Goal: Communication & Community: Ask a question

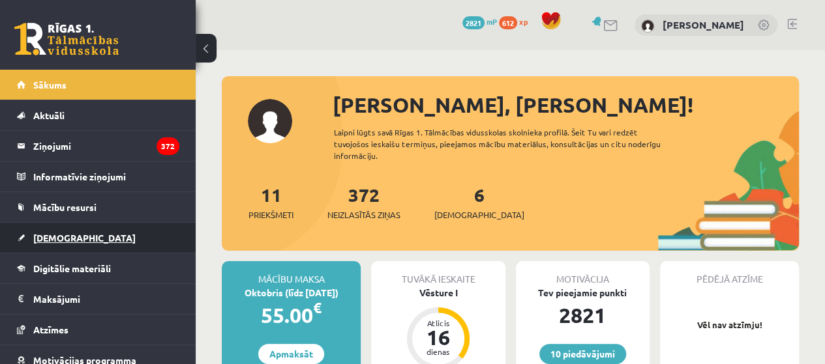
click at [39, 236] on span "[DEMOGRAPHIC_DATA]" at bounding box center [84, 238] width 102 height 12
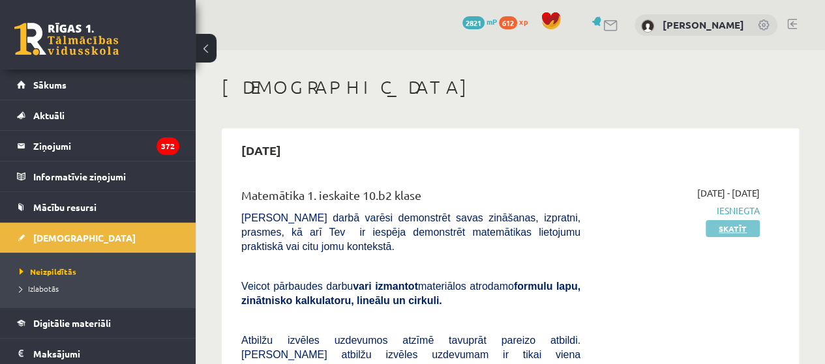
click at [724, 231] on link "Skatīt" at bounding box center [732, 228] width 54 height 17
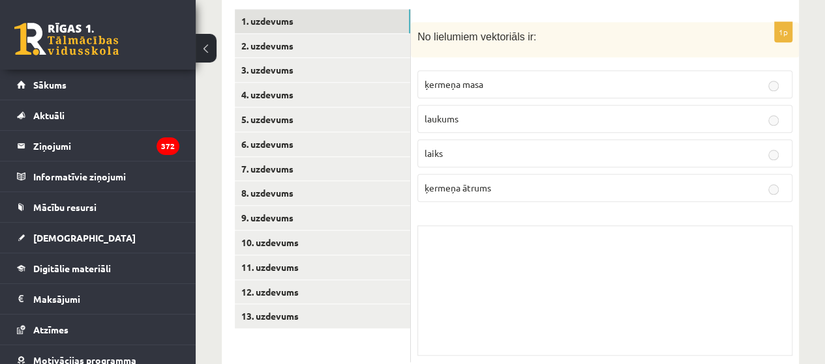
scroll to position [604, 0]
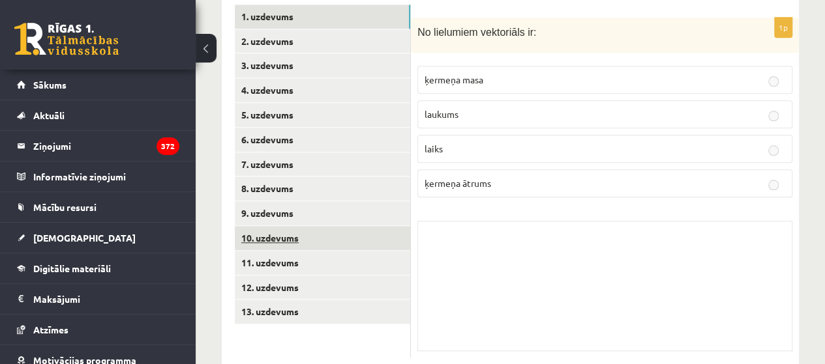
click at [271, 226] on link "10. uzdevums" at bounding box center [322, 238] width 175 height 24
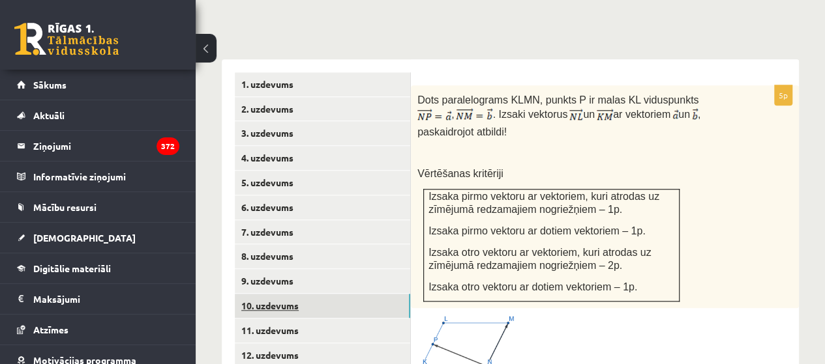
scroll to position [538, 0]
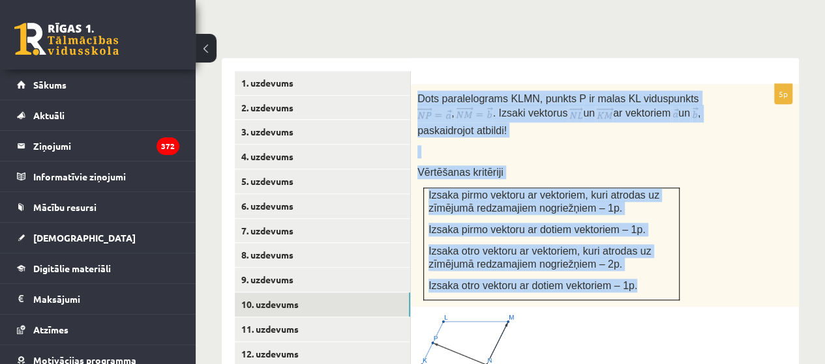
drag, startPoint x: 417, startPoint y: 68, endPoint x: 677, endPoint y: 253, distance: 319.2
click at [677, 253] on div "Dots paralelograms KLMN, punkts P ir malas KL viduspunkts , . Izsaki vektorus u…" at bounding box center [605, 196] width 388 height 224
copy div "Dots paralelograms KLMN, punkts P ir malas KL viduspunkts , . Izsaki vektorus u…"
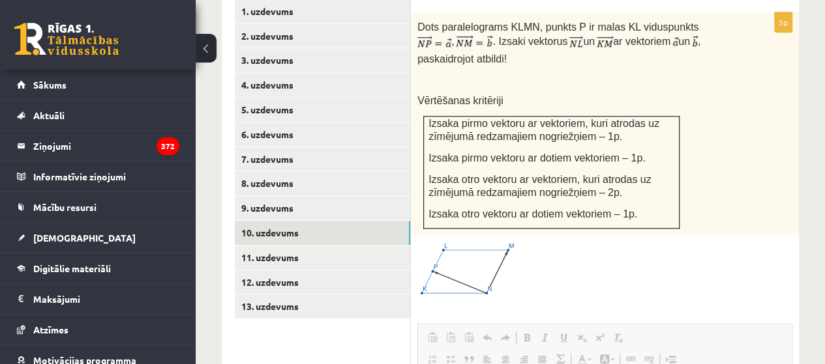
scroll to position [619, 0]
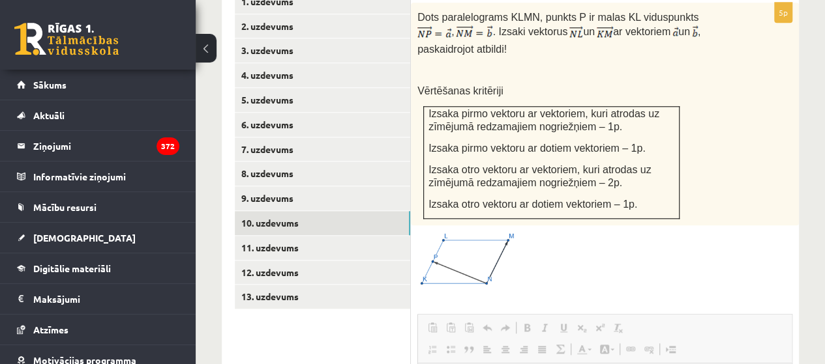
click at [350, 236] on link "11. uzdevums" at bounding box center [322, 248] width 175 height 24
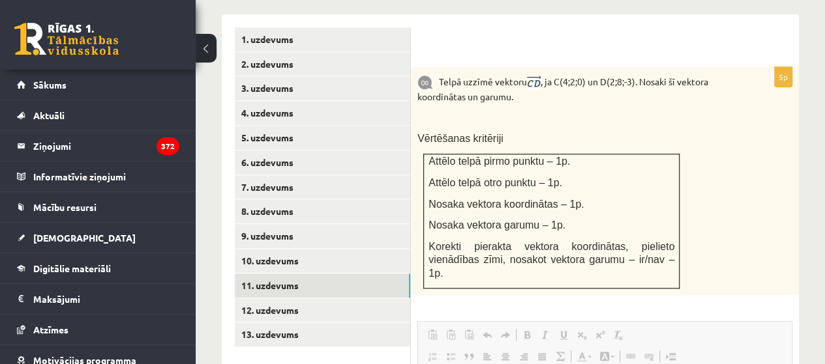
scroll to position [0, 0]
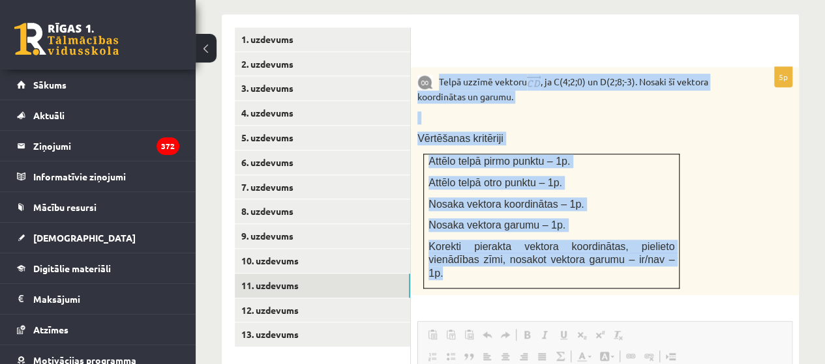
drag, startPoint x: 439, startPoint y: 50, endPoint x: 659, endPoint y: 239, distance: 289.9
click at [659, 239] on div "Telpā uzzīmē vektoru , ja C(4;2;0) un D(2;8;-3). Nosaki šī vektora koordinātas …" at bounding box center [605, 181] width 388 height 228
copy div "Telpā uzzīmē vektoru , ja C(4;2;0) un D(2;8;-3). Nosaki šī vektora koordinātas …"
click at [579, 111] on p at bounding box center [572, 117] width 310 height 13
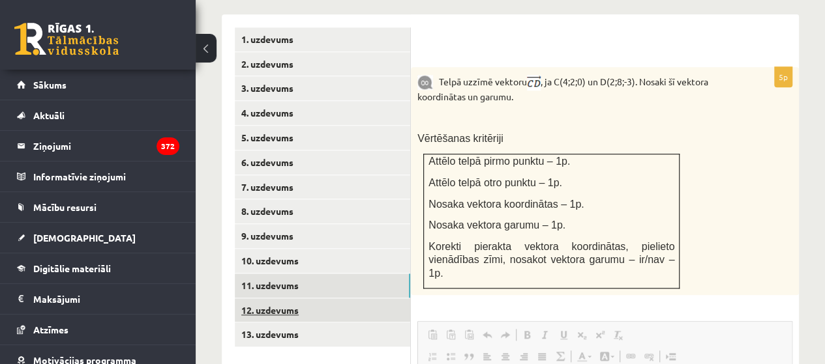
click at [303, 299] on link "12. uzdevums" at bounding box center [322, 311] width 175 height 24
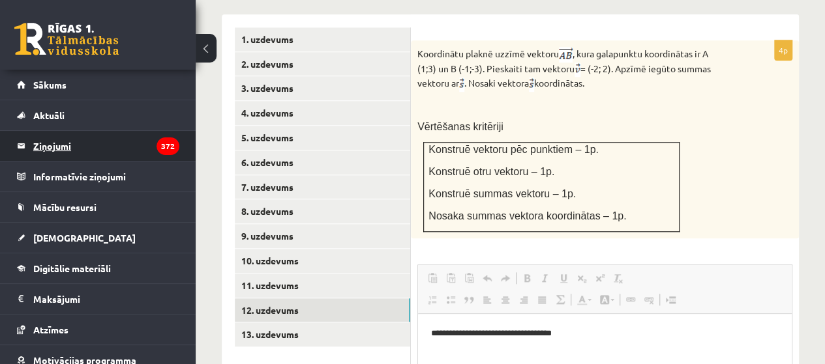
click at [73, 147] on legend "Ziņojumi 372" at bounding box center [106, 146] width 146 height 30
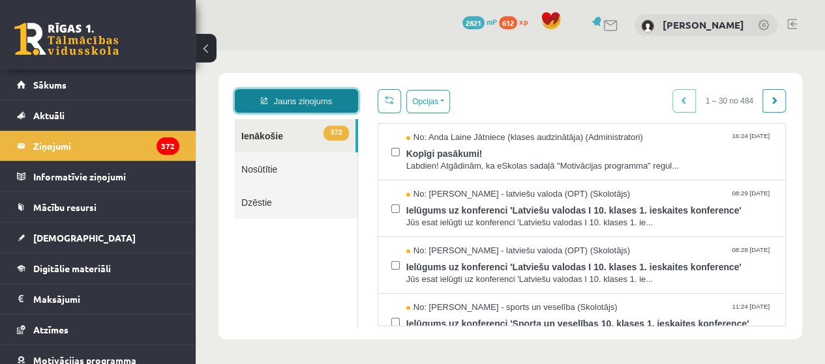
click at [272, 94] on link "Jauns ziņojums" at bounding box center [296, 100] width 123 height 23
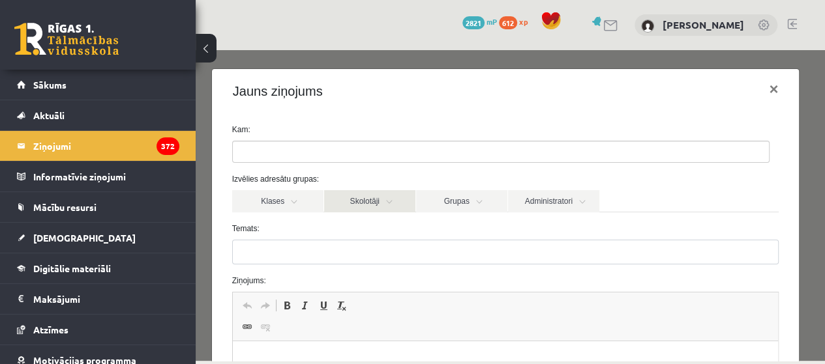
click at [372, 196] on link "Skolotāji" at bounding box center [369, 201] width 91 height 22
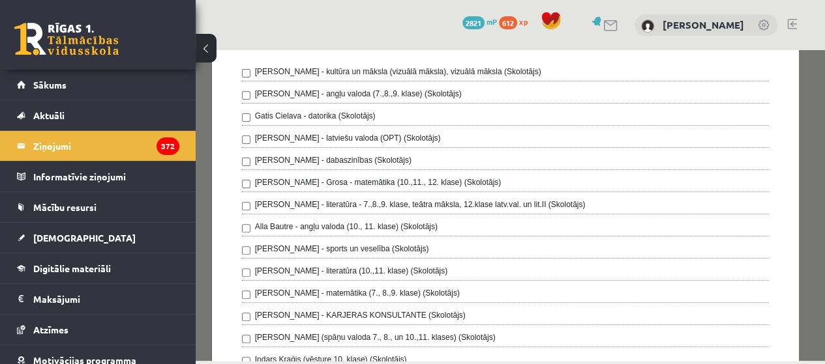
scroll to position [166, 0]
click at [725, 187] on div "[PERSON_NAME] - Grosa - matemātika (10.,11., 12. klase) (Skolotājs)" at bounding box center [505, 184] width 527 height 16
click at [707, 184] on div "[PERSON_NAME] - Grosa - matemātika (10.,11., 12. klase) (Skolotājs)" at bounding box center [505, 184] width 527 height 16
click at [715, 180] on div "[PERSON_NAME] - Grosa - matemātika (10.,11., 12. klase) (Skolotājs)" at bounding box center [505, 184] width 527 height 16
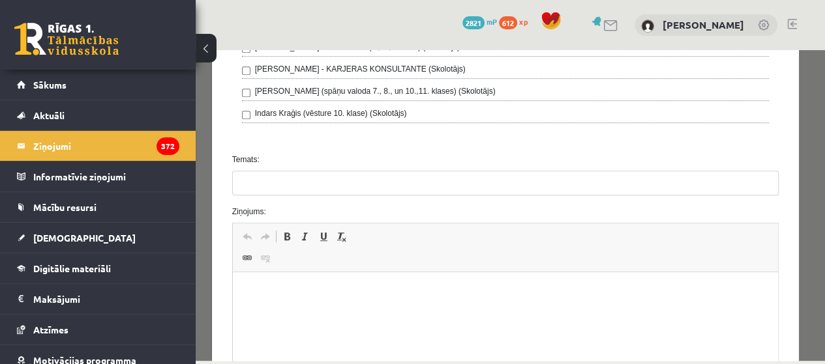
scroll to position [413, 0]
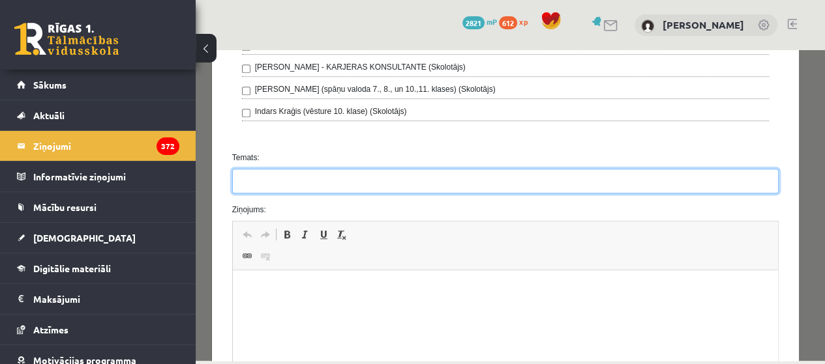
click at [342, 179] on input "Temats:" at bounding box center [505, 181] width 547 height 25
type input "**********"
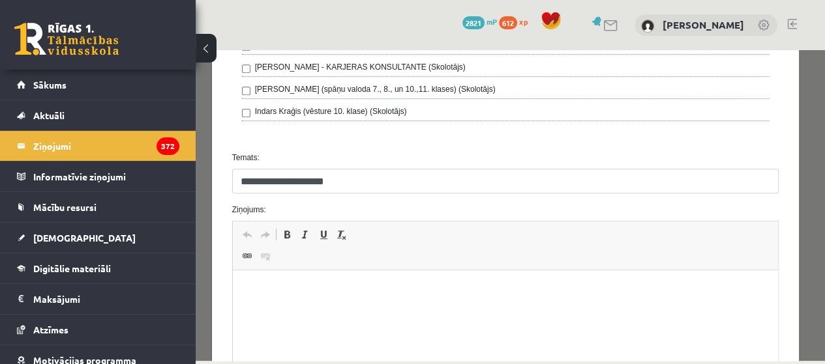
click at [279, 286] on p "Визуальный текстовый редактор, wiswyg-editor-47433871883580-1760572233-978" at bounding box center [505, 291] width 520 height 14
click at [314, 289] on p "**********" at bounding box center [500, 291] width 510 height 14
click at [308, 294] on p "**********" at bounding box center [500, 291] width 510 height 14
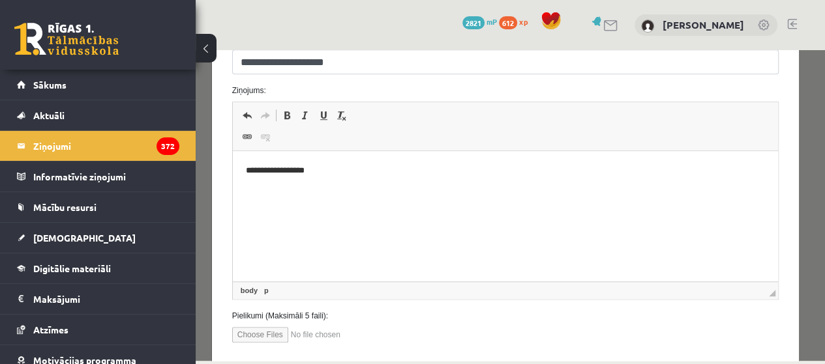
scroll to position [604, 0]
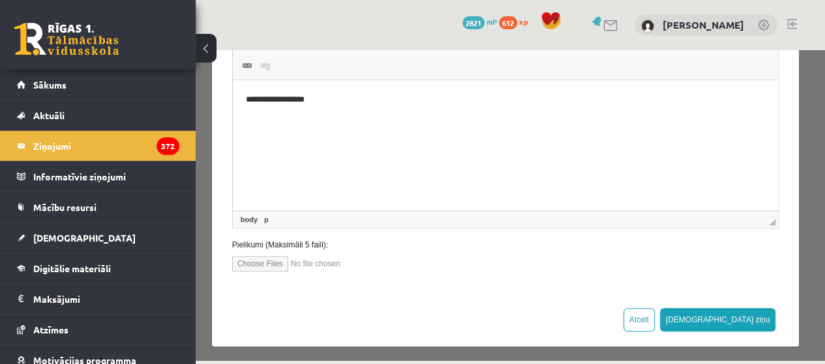
click at [263, 262] on input "file" at bounding box center [306, 264] width 148 height 16
click at [268, 265] on input "file" at bounding box center [306, 264] width 148 height 16
type input "**********"
click at [756, 314] on button "[DEMOGRAPHIC_DATA] ziņu" at bounding box center [718, 319] width 116 height 23
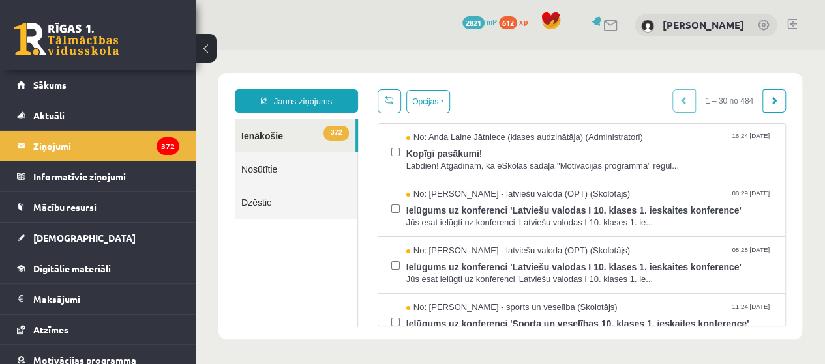
scroll to position [0, 0]
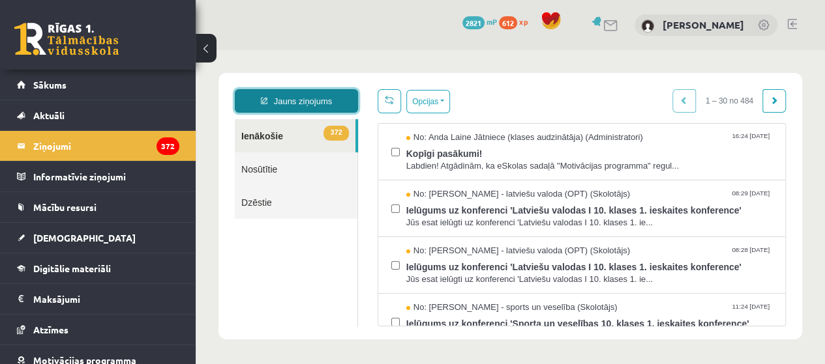
click at [325, 103] on link "Jauns ziņojums" at bounding box center [296, 100] width 123 height 23
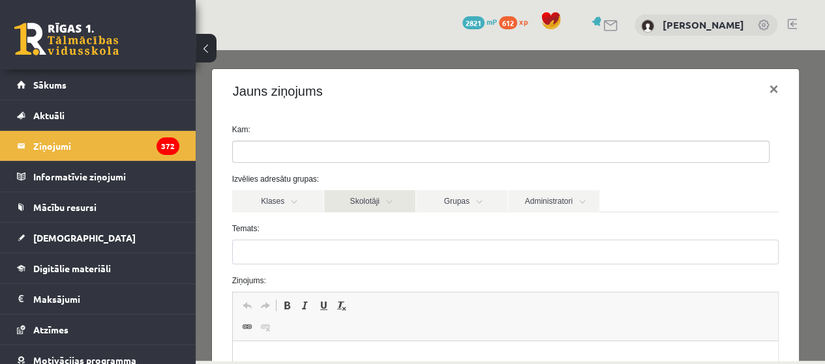
click at [366, 201] on link "Skolotāji" at bounding box center [369, 201] width 91 height 22
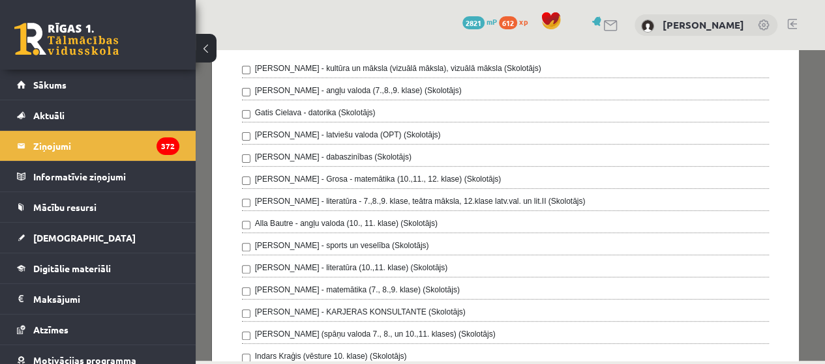
scroll to position [169, 0]
click at [439, 172] on label "[PERSON_NAME] - Grosa - matemātika (10.,11., 12. klase) (Skolotājs)" at bounding box center [378, 178] width 246 height 12
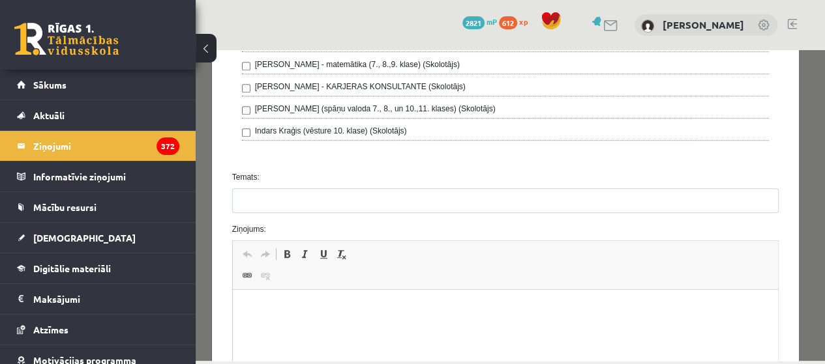
scroll to position [414, 0]
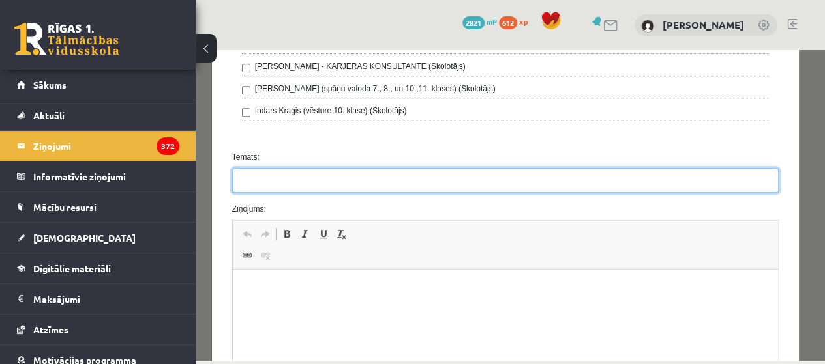
click at [421, 169] on input "Temats:" at bounding box center [505, 180] width 547 height 25
type input "*"
click at [373, 184] on input "******" at bounding box center [505, 180] width 547 height 25
type input "**********"
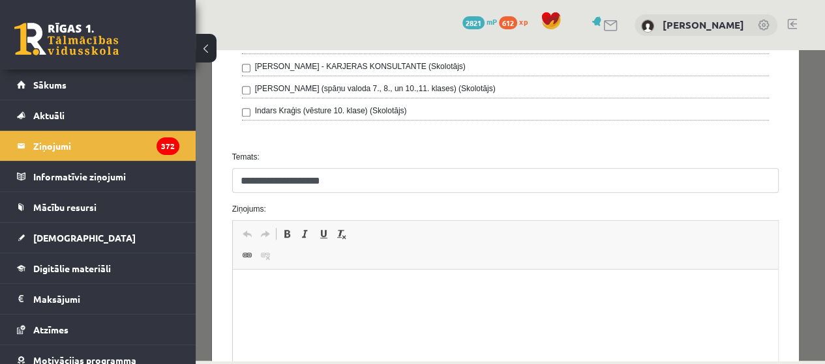
click at [271, 283] on p "Визуальный текстовый редактор, wiswyg-editor-47433899701460-1760572340-352" at bounding box center [505, 290] width 520 height 14
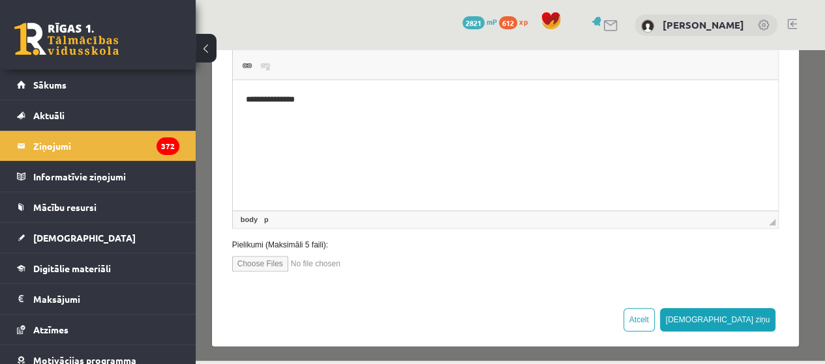
click at [275, 106] on p "**********" at bounding box center [500, 100] width 510 height 14
click at [267, 265] on input "file" at bounding box center [306, 264] width 148 height 16
click at [285, 264] on input "file" at bounding box center [306, 264] width 148 height 16
type input "**********"
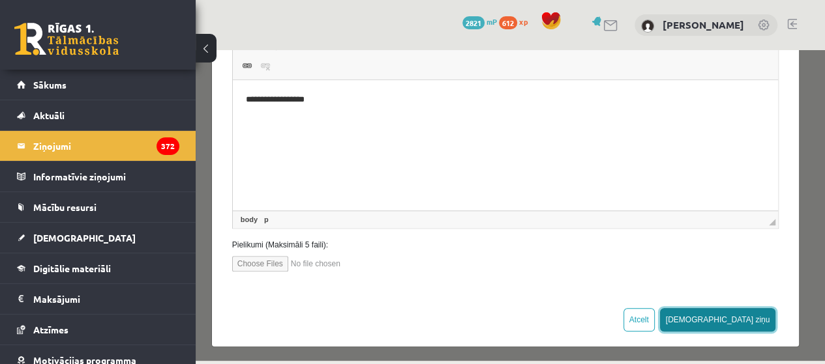
click at [751, 318] on button "[DEMOGRAPHIC_DATA] ziņu" at bounding box center [718, 319] width 116 height 23
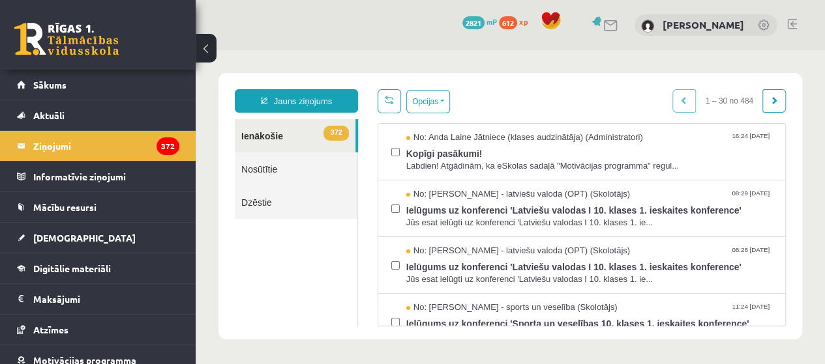
scroll to position [0, 0]
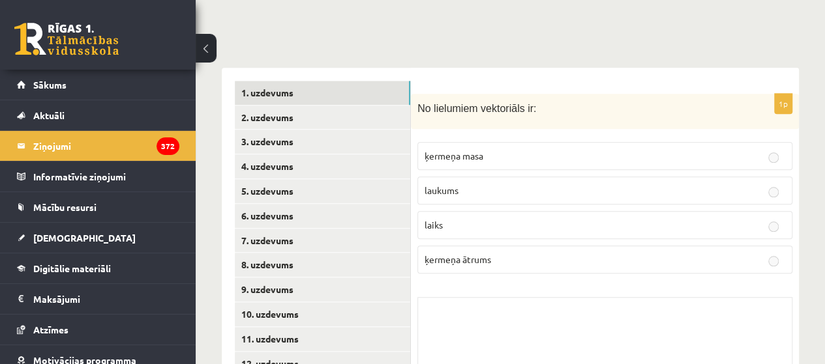
scroll to position [608, 0]
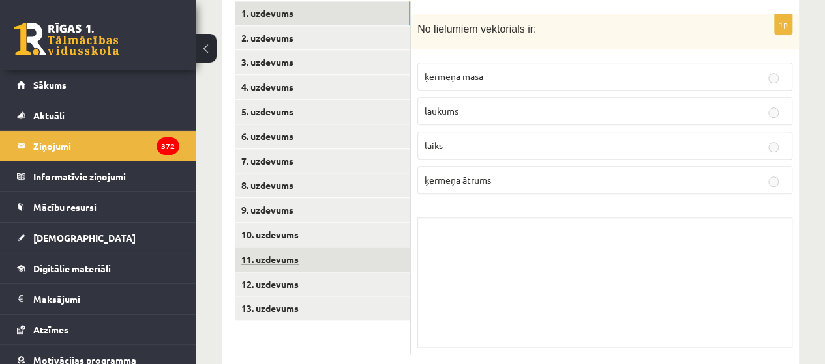
click at [282, 248] on link "11. uzdevums" at bounding box center [322, 260] width 175 height 24
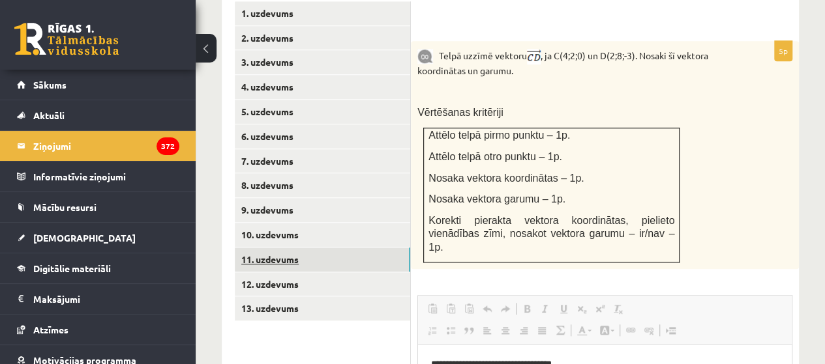
scroll to position [0, 0]
click at [295, 272] on link "12. uzdevums" at bounding box center [322, 284] width 175 height 24
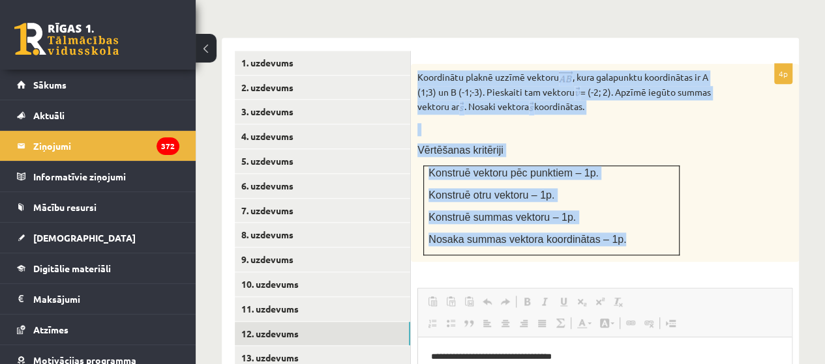
drag, startPoint x: 417, startPoint y: 49, endPoint x: 658, endPoint y: 209, distance: 289.6
click at [658, 209] on div "Koordinātu plaknē uzzīmē vektoru , kura galapunktu koordinātas ir A (1;3) un B …" at bounding box center [605, 163] width 388 height 198
copy div "Koordinātu plaknē uzzīmē vektoru , kura galapunktu koordinātas ir A (1;3) un B …"
click at [613, 143] on p "Vērtēšanas kritēriji" at bounding box center [572, 150] width 310 height 14
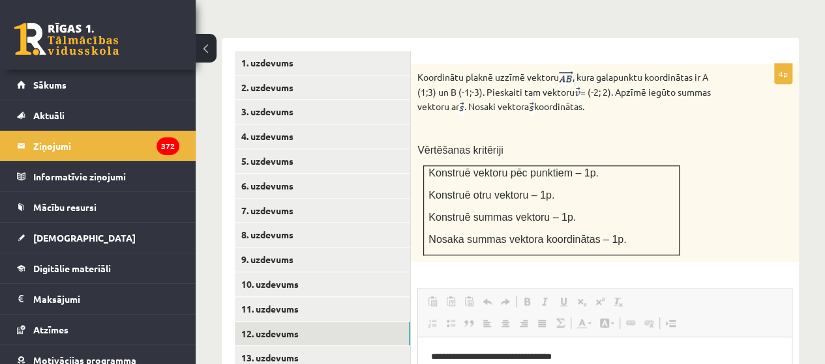
click at [119, 143] on legend "Ziņojumi 372" at bounding box center [106, 146] width 146 height 30
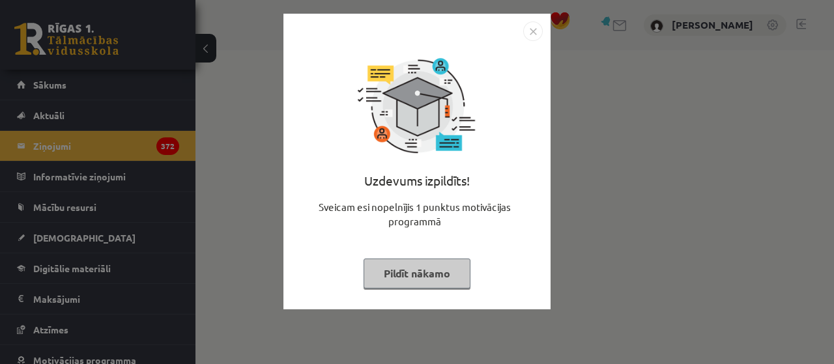
click at [439, 279] on button "Pildīt nākamo" at bounding box center [417, 274] width 107 height 30
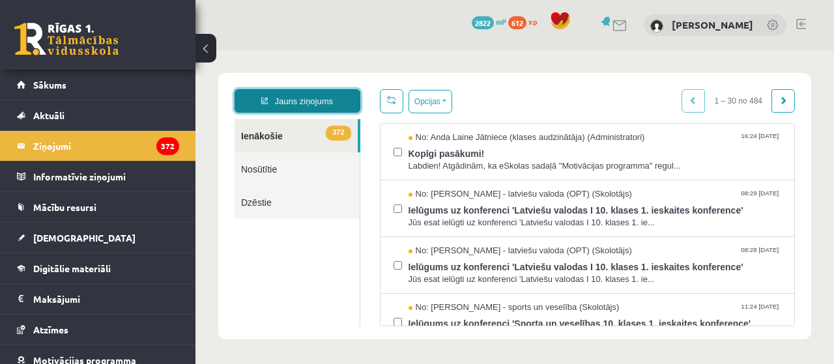
click at [316, 103] on link "Jauns ziņojums" at bounding box center [298, 100] width 126 height 23
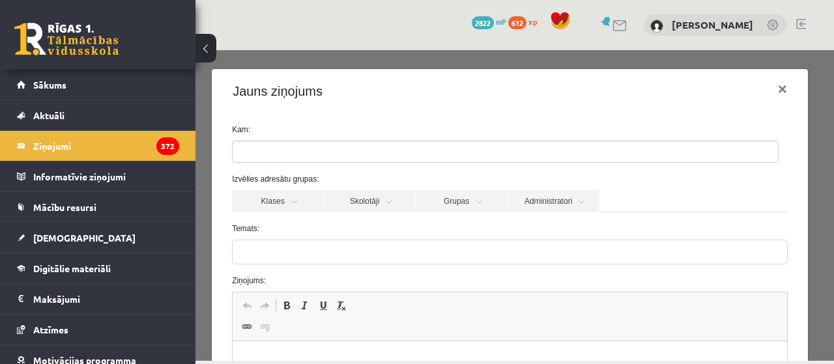
click at [388, 202] on link "Skolotāji" at bounding box center [369, 201] width 91 height 22
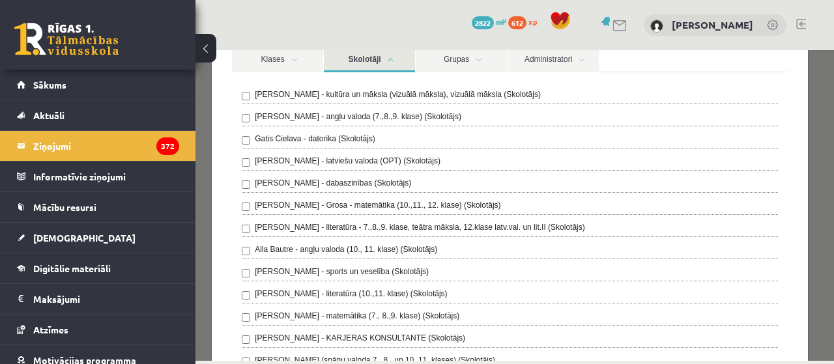
scroll to position [168, 0]
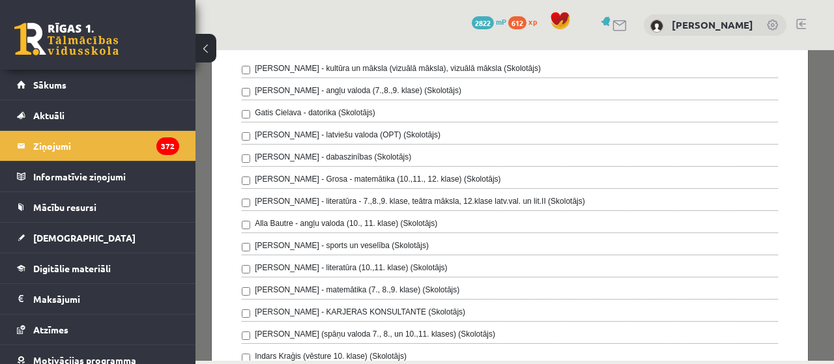
click at [467, 176] on label "[PERSON_NAME] - Grosa - matemātika (10.,11., 12. klase) (Skolotājs)" at bounding box center [378, 179] width 246 height 12
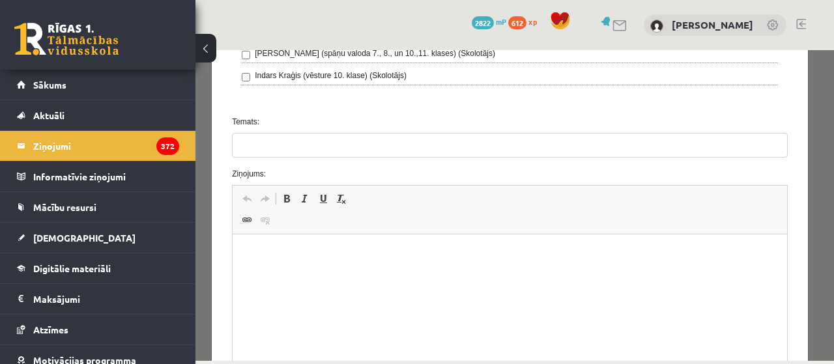
scroll to position [462, 0]
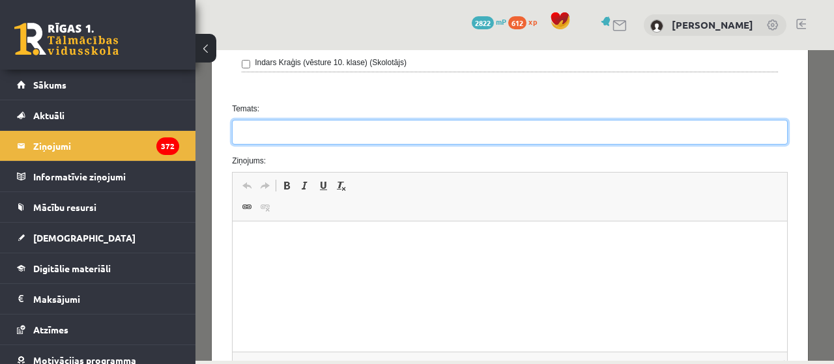
click at [409, 123] on input "Temats:" at bounding box center [510, 132] width 556 height 25
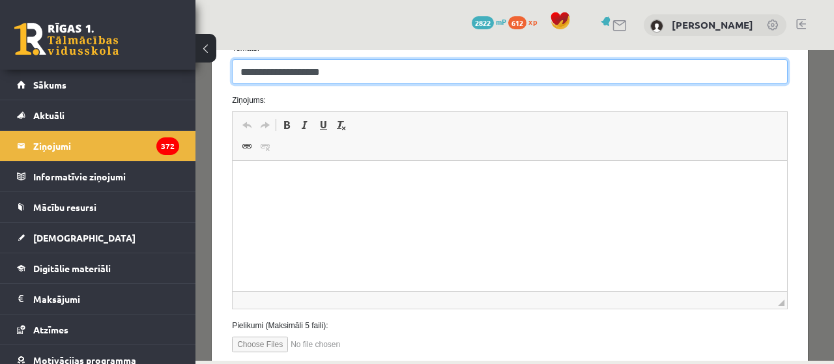
scroll to position [571, 0]
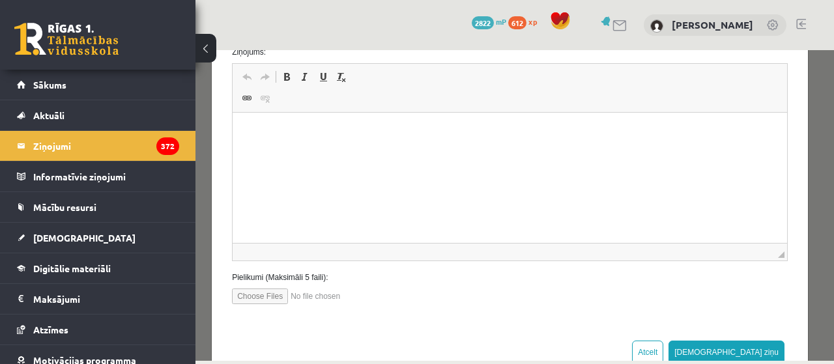
type input "**********"
click at [405, 130] on p "Визуальный текстовый редактор, wiswyg-editor-47433752461420-1760573377-72" at bounding box center [510, 133] width 529 height 14
click at [248, 132] on p "**" at bounding box center [506, 133] width 520 height 14
click at [305, 134] on p "**********" at bounding box center [506, 133] width 520 height 14
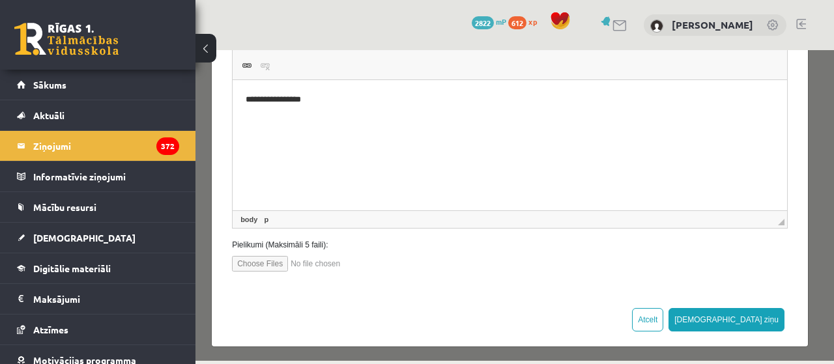
click at [280, 261] on input "file" at bounding box center [306, 264] width 148 height 16
click at [284, 264] on input "file" at bounding box center [306, 264] width 148 height 16
type input "**********"
click at [759, 320] on button "[DEMOGRAPHIC_DATA] ziņu" at bounding box center [727, 319] width 116 height 23
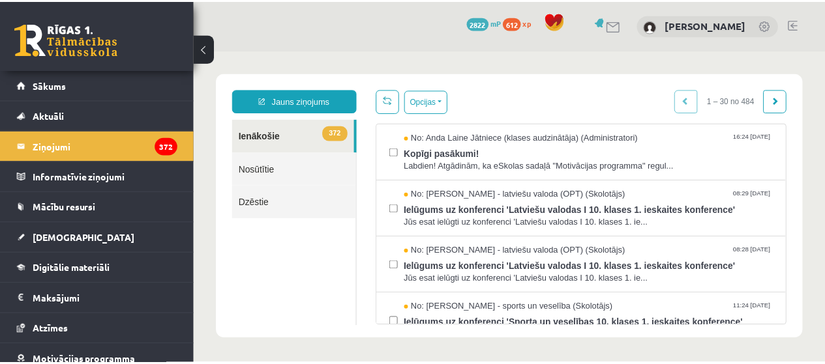
scroll to position [0, 0]
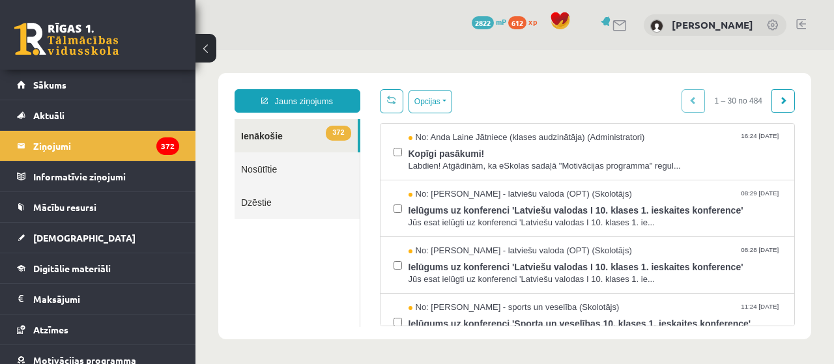
click at [121, 241] on link "[DEMOGRAPHIC_DATA]" at bounding box center [98, 238] width 162 height 30
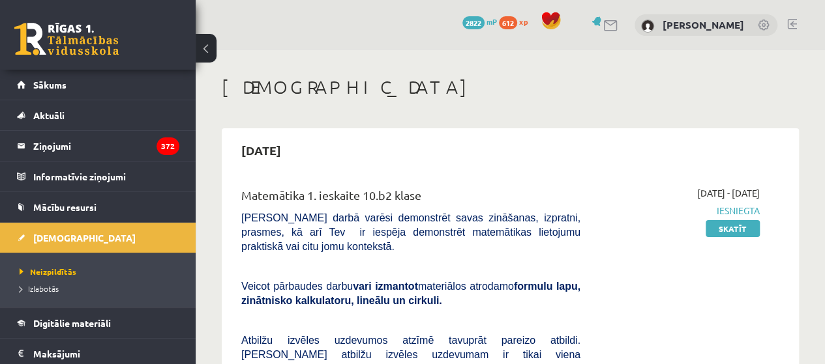
click at [744, 232] on link "Skatīt" at bounding box center [732, 228] width 54 height 17
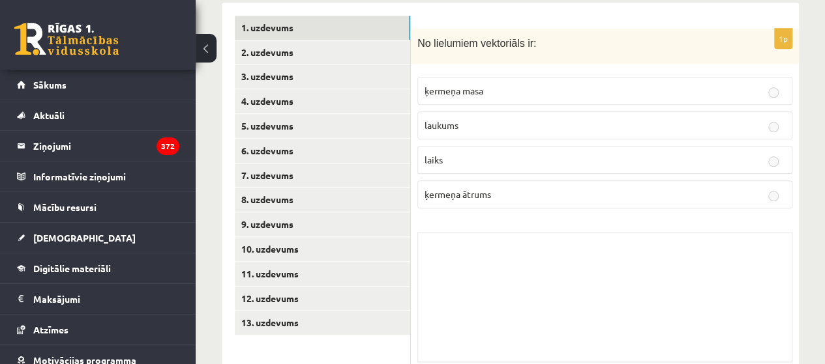
scroll to position [598, 0]
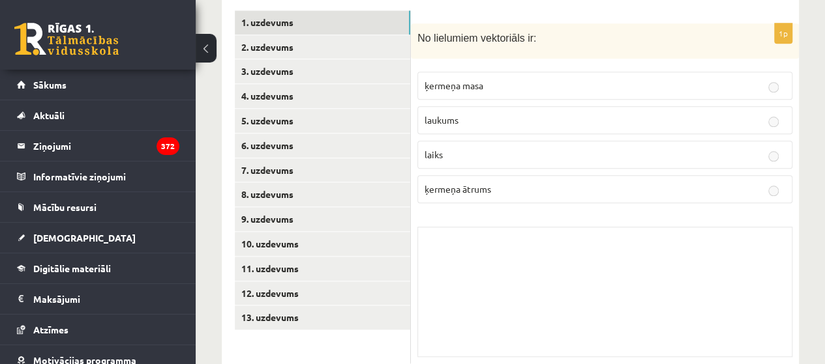
click at [334, 306] on link "13. uzdevums" at bounding box center [322, 318] width 175 height 24
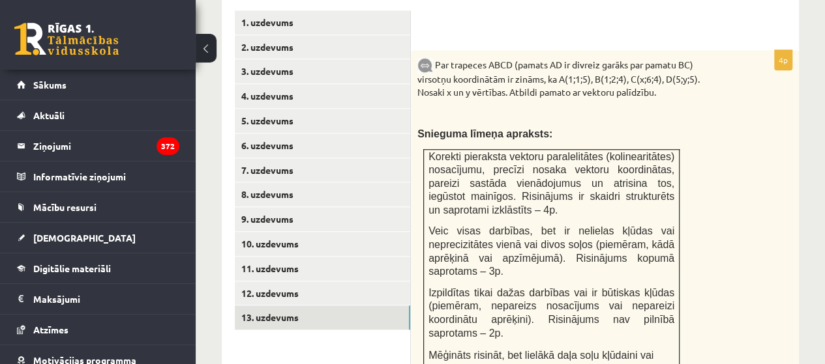
scroll to position [0, 0]
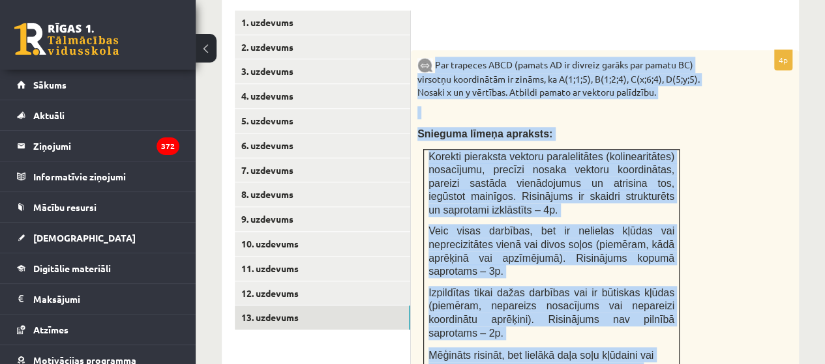
click at [720, 121] on div "Par trapeces ABCD (pamats AD ir divreiz garāks par pamatu BC) virsotņu koordinā…" at bounding box center [605, 228] width 388 height 357
